Goal: Transaction & Acquisition: Purchase product/service

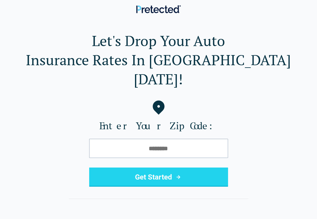
click at [148, 167] on button "Get Started" at bounding box center [158, 176] width 139 height 19
